Goal: Task Accomplishment & Management: Complete application form

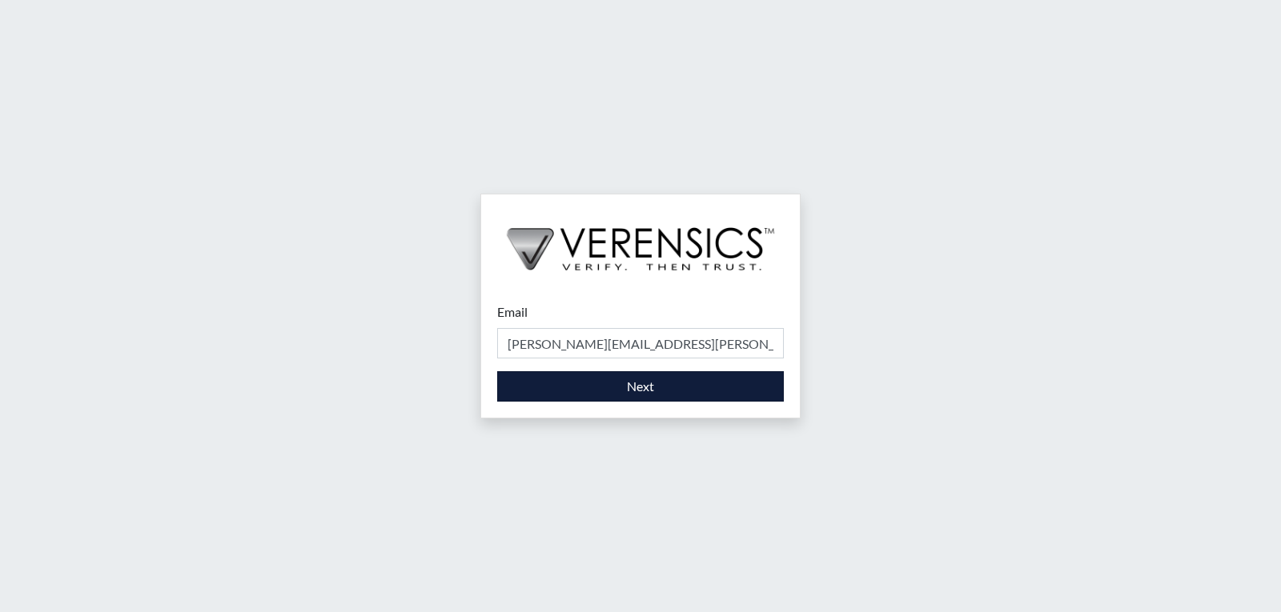
type input "[PERSON_NAME][EMAIL_ADDRESS][PERSON_NAME][DOMAIN_NAME]"
click at [655, 386] on button "Next" at bounding box center [640, 386] width 287 height 30
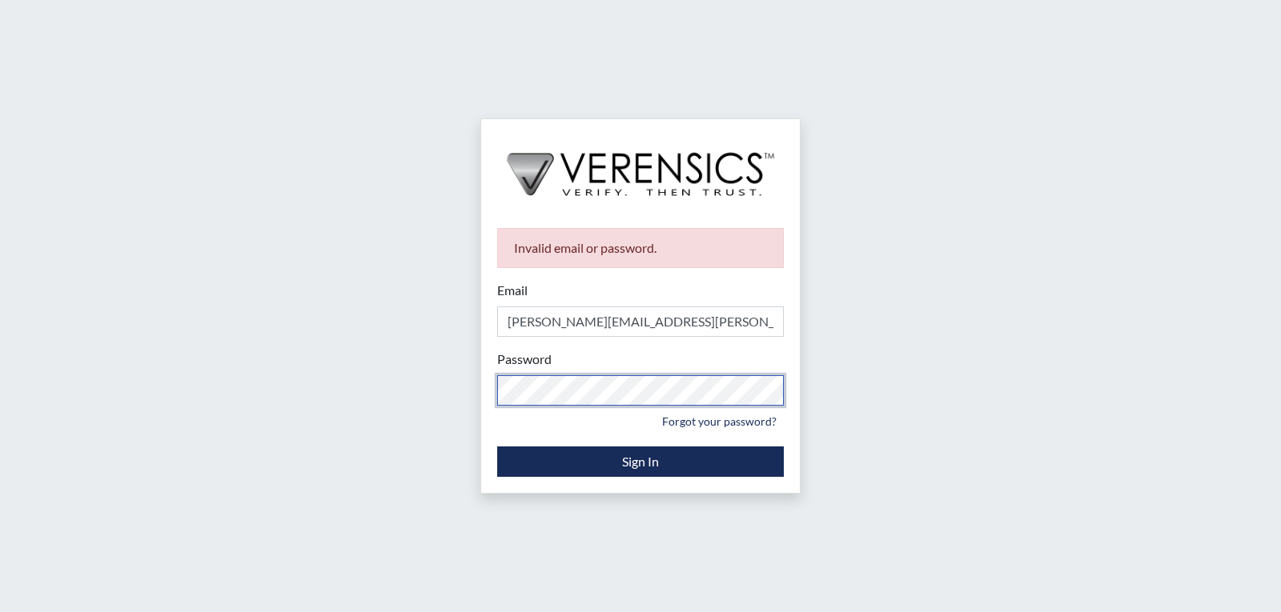
click at [461, 378] on div "Invalid email or password. Email [PERSON_NAME][EMAIL_ADDRESS][PERSON_NAME][DOMA…" at bounding box center [640, 306] width 1281 height 612
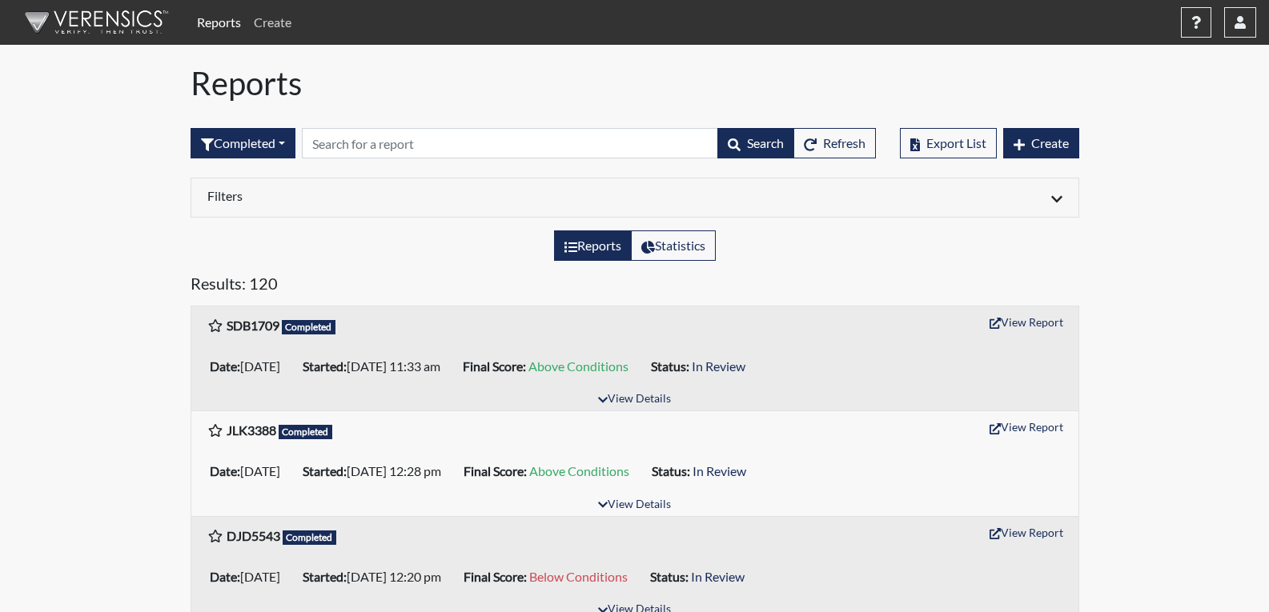
click at [268, 22] on link "Create" at bounding box center [272, 22] width 50 height 32
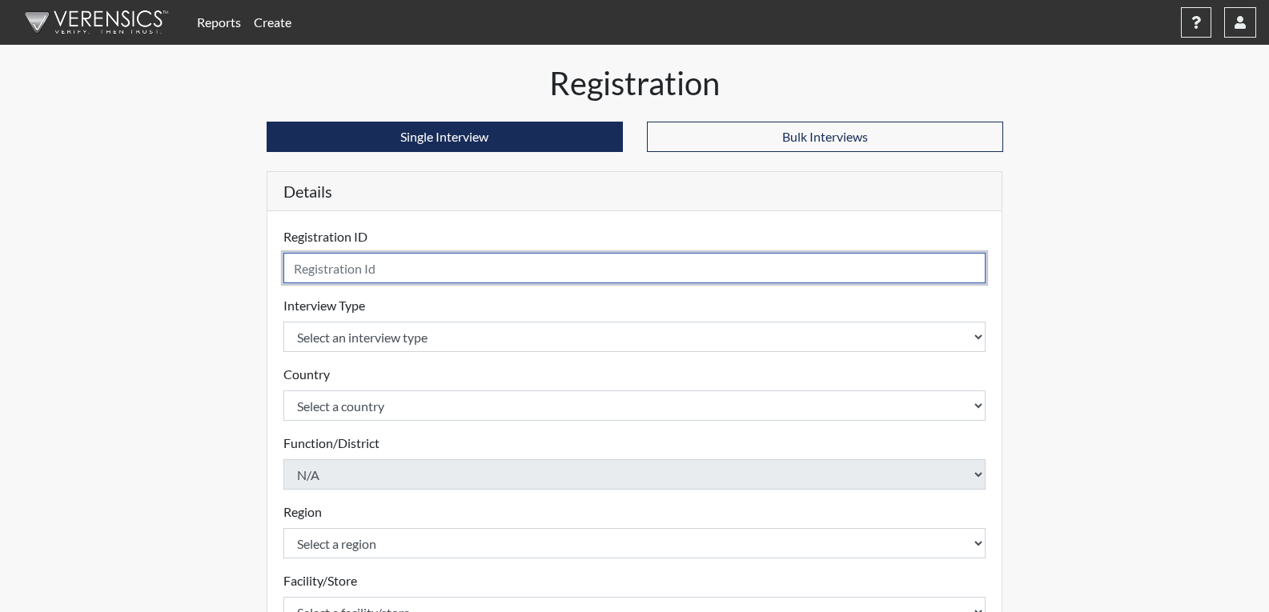
click at [343, 271] on input "text" at bounding box center [634, 268] width 703 height 30
type input "DMC9749"
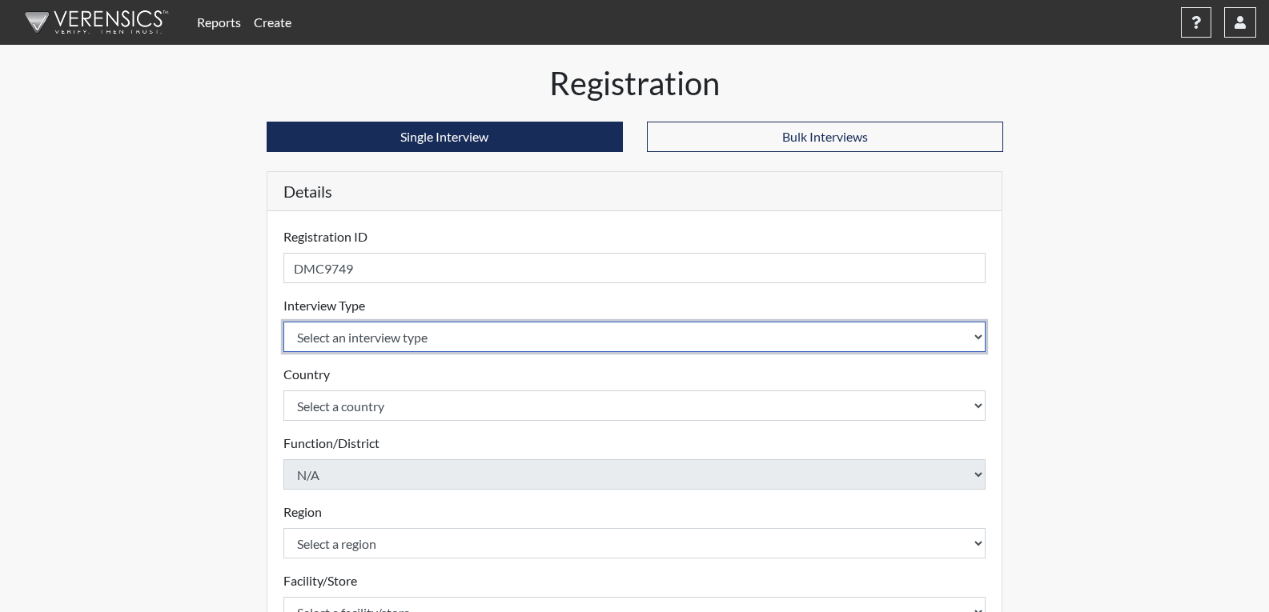
click at [383, 336] on select "Select an interview type Corrections Pre-Employment" at bounding box center [634, 337] width 703 height 30
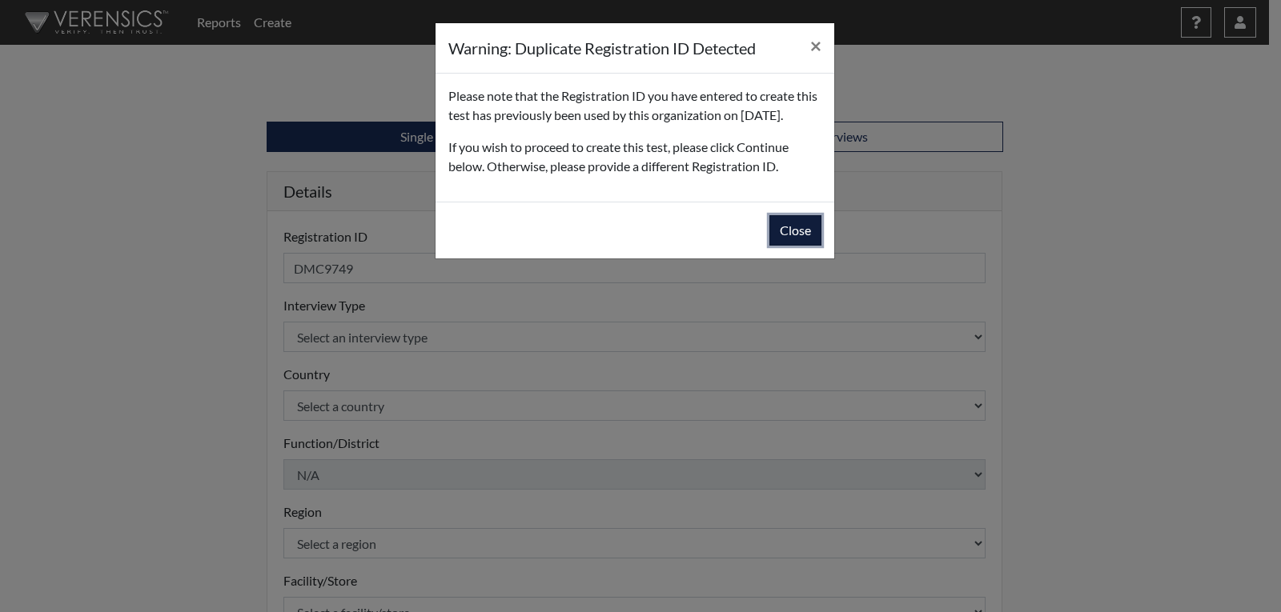
click at [789, 246] on button "Close" at bounding box center [795, 230] width 52 height 30
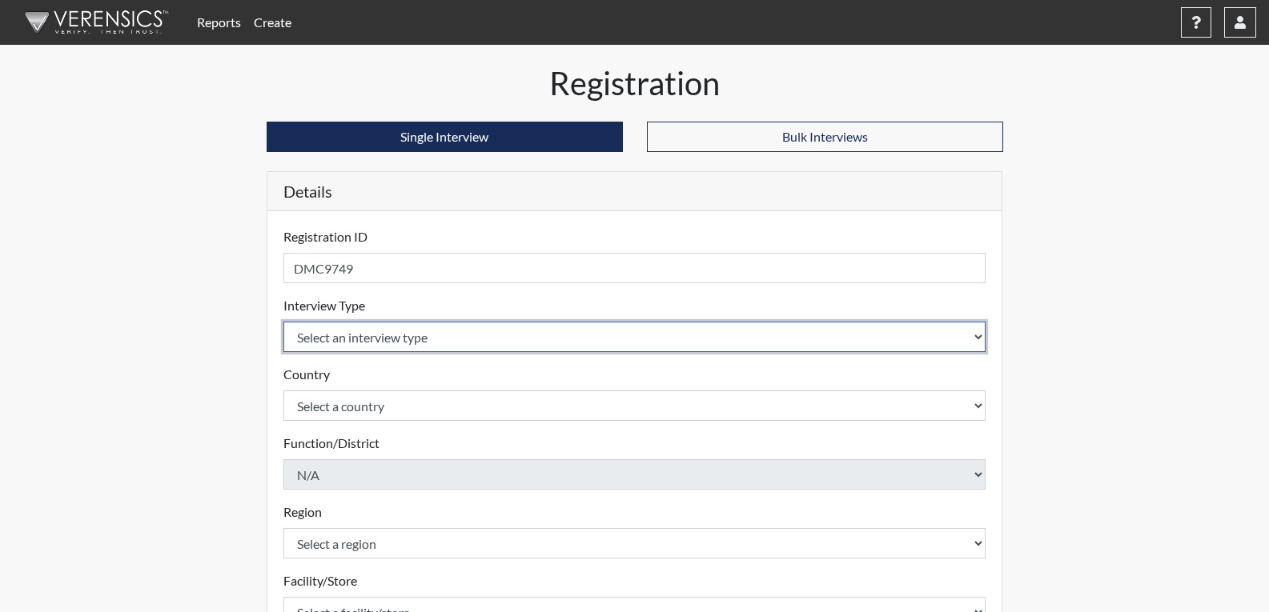
click at [387, 337] on select "Select an interview type Corrections Pre-Employment" at bounding box center [634, 337] width 703 height 30
select select "ff733e93-e1bf-11ea-9c9f-0eff0cf7eb8f"
click at [283, 322] on select "Select an interview type Corrections Pre-Employment" at bounding box center [634, 337] width 703 height 30
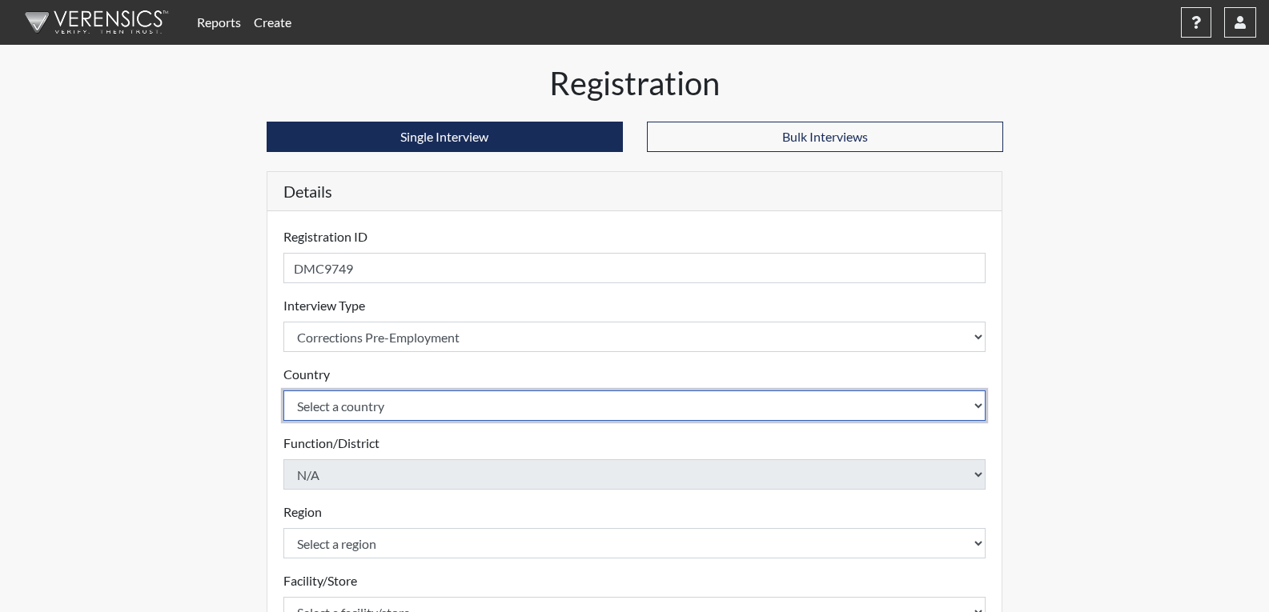
click at [387, 407] on select "Select a country [GEOGRAPHIC_DATA] [GEOGRAPHIC_DATA]" at bounding box center [634, 406] width 703 height 30
select select "united-states-of-[GEOGRAPHIC_DATA]"
click at [283, 391] on select "Select a country [GEOGRAPHIC_DATA] [GEOGRAPHIC_DATA]" at bounding box center [634, 406] width 703 height 30
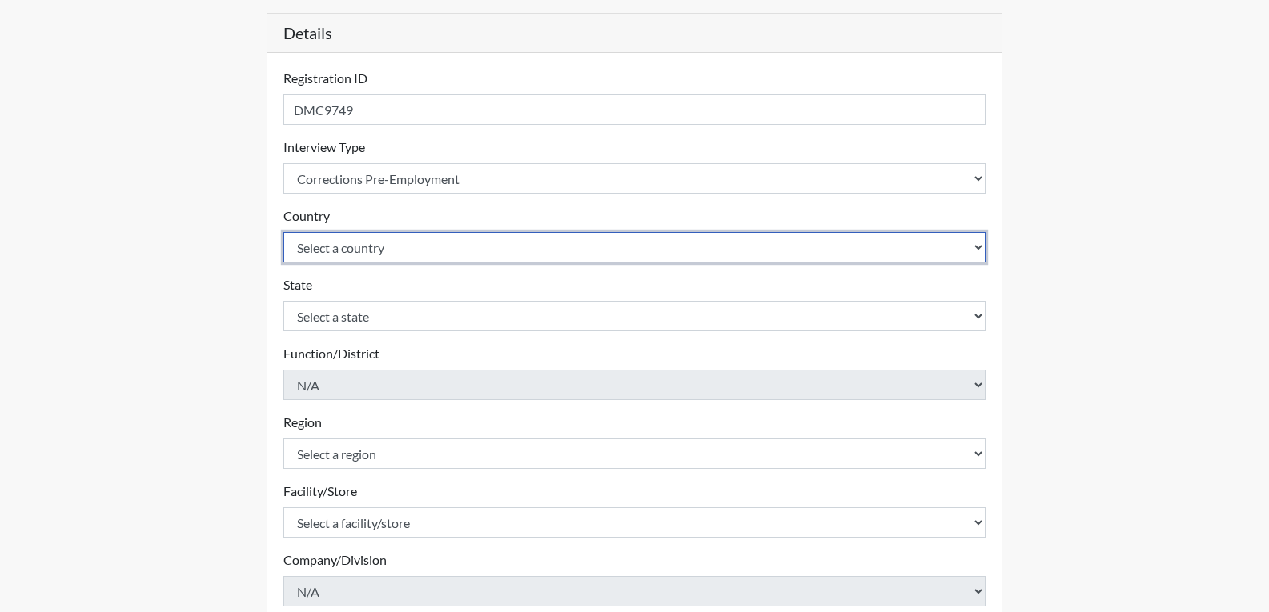
scroll to position [160, 0]
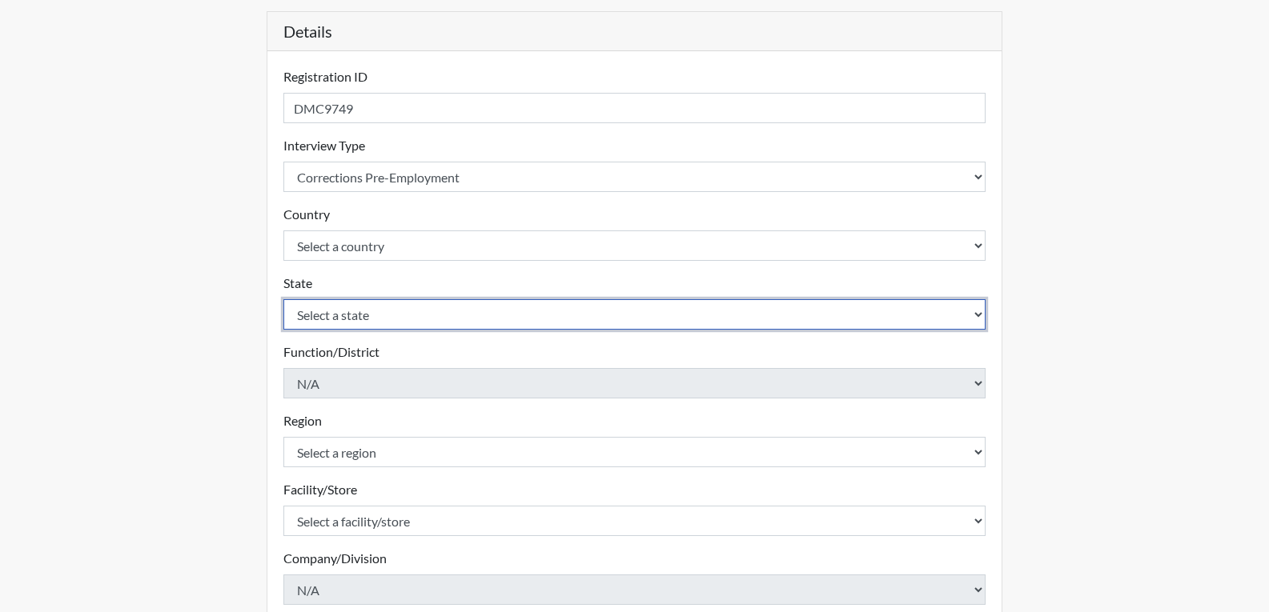
click at [398, 315] on select "Select a state [US_STATE] [US_STATE] [US_STATE] [US_STATE] [US_STATE] [US_STATE…" at bounding box center [634, 314] width 703 height 30
select select "GA"
click at [283, 299] on select "Select a state [US_STATE] [US_STATE] [US_STATE] [US_STATE] [US_STATE] [US_STATE…" at bounding box center [634, 314] width 703 height 30
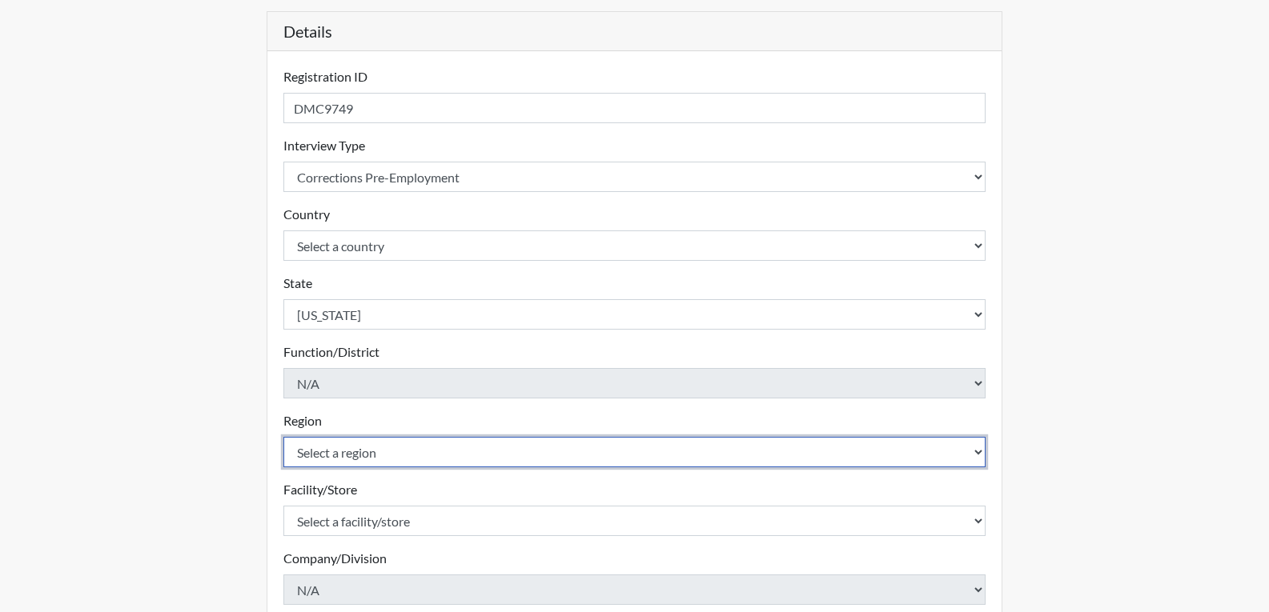
click at [411, 449] on select "Select a region [GEOGRAPHIC_DATA]" at bounding box center [634, 452] width 703 height 30
select select "743fb50d-a618-40f0-9631-f2ad6878b8a9"
click at [283, 437] on select "Select a region [GEOGRAPHIC_DATA]" at bounding box center [634, 452] width 703 height 30
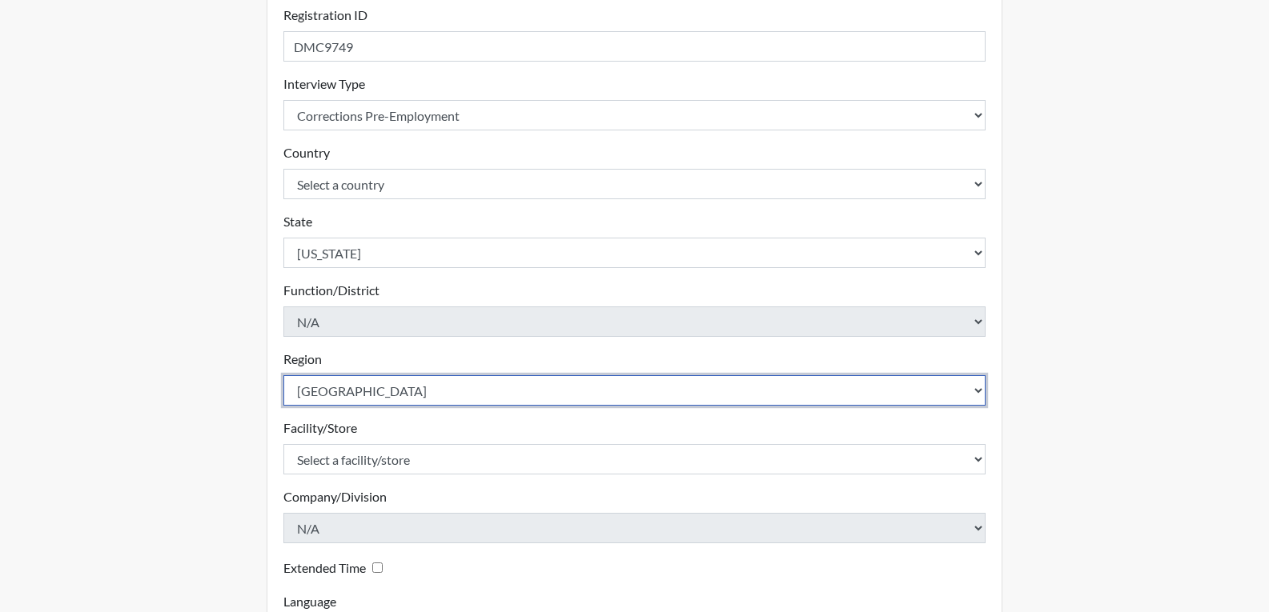
scroll to position [240, 0]
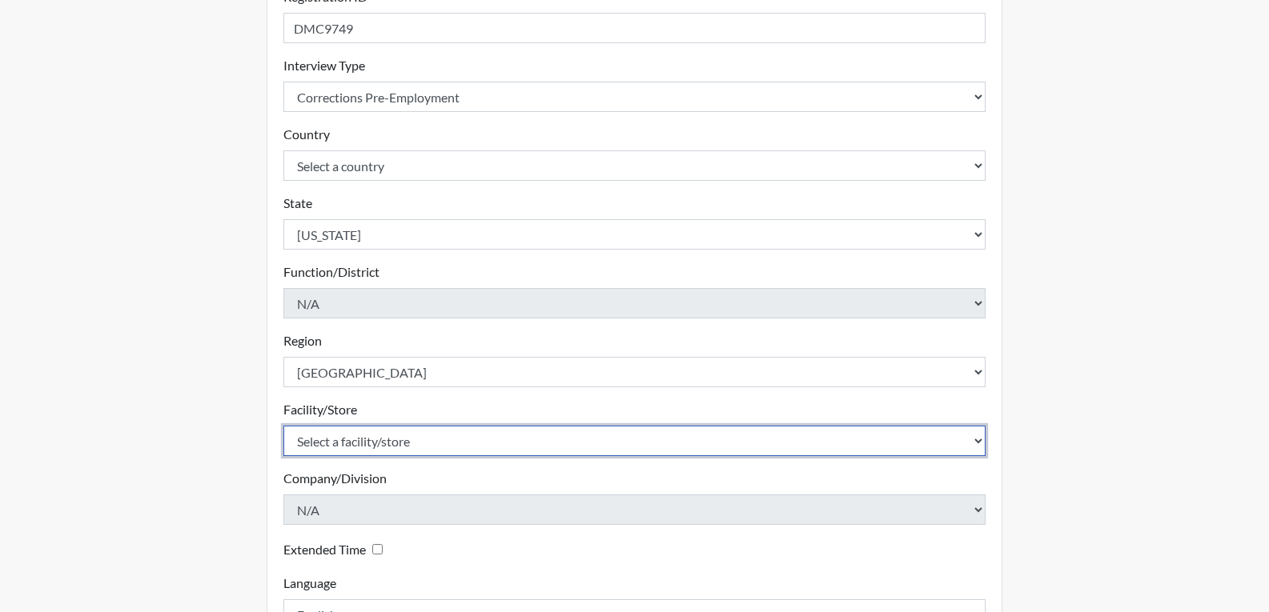
click at [466, 451] on select "Select a facility/store Treutlen PDC" at bounding box center [634, 441] width 703 height 30
select select "04ffa620-10f3-4a0c-a44a-f5e8e6573a78"
click at [283, 426] on select "Select a facility/store Treutlen PDC" at bounding box center [634, 441] width 703 height 30
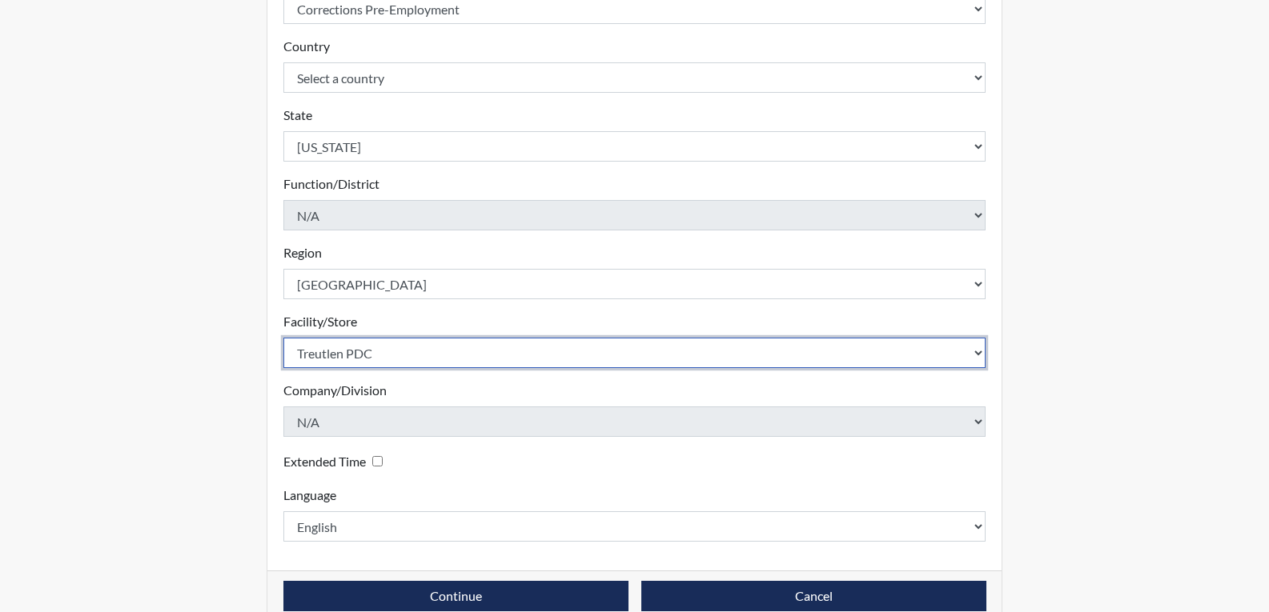
scroll to position [357, 0]
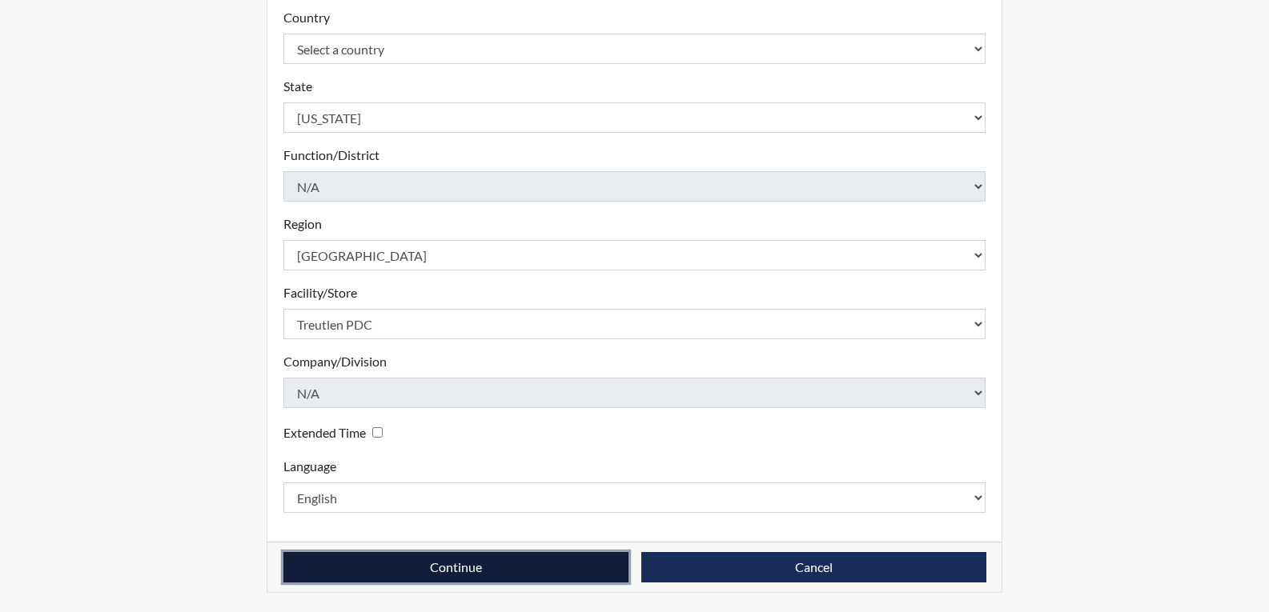
click at [455, 570] on button "Continue" at bounding box center [455, 567] width 345 height 30
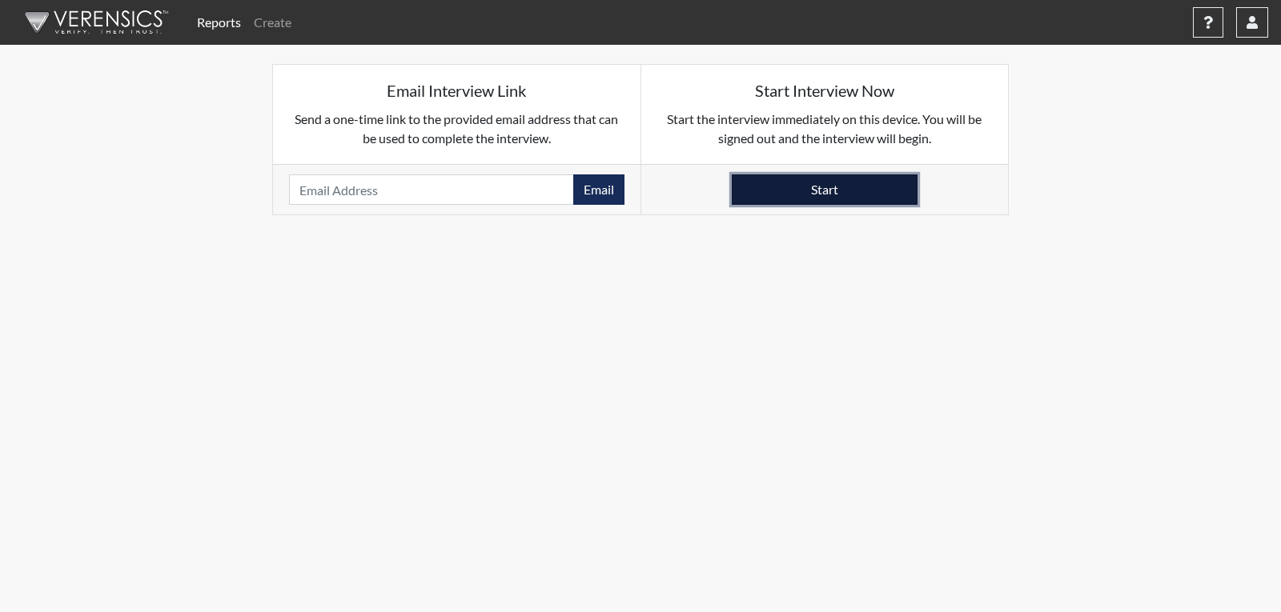
click at [808, 190] on button "Start" at bounding box center [825, 189] width 186 height 30
